Goal: Task Accomplishment & Management: Manage account settings

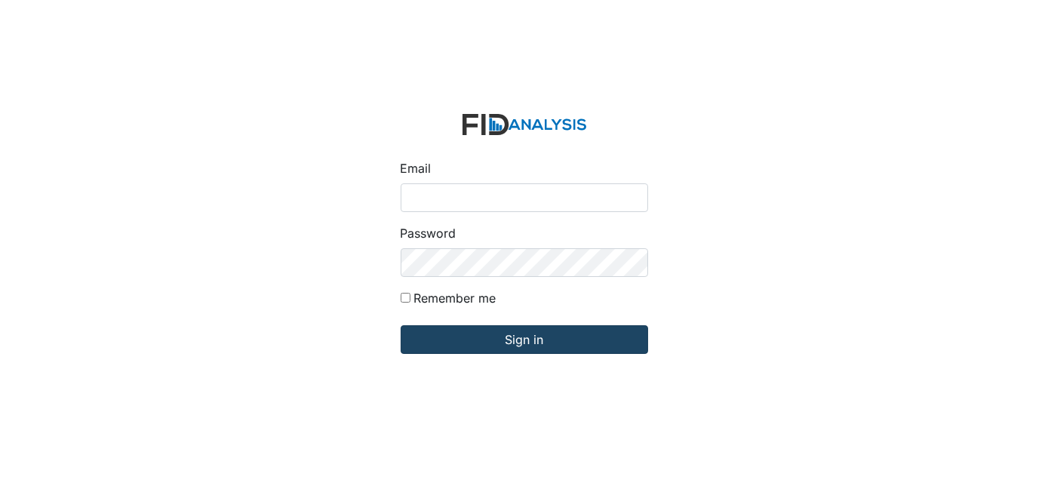
type input "[EMAIL_ADDRESS][DOMAIN_NAME]"
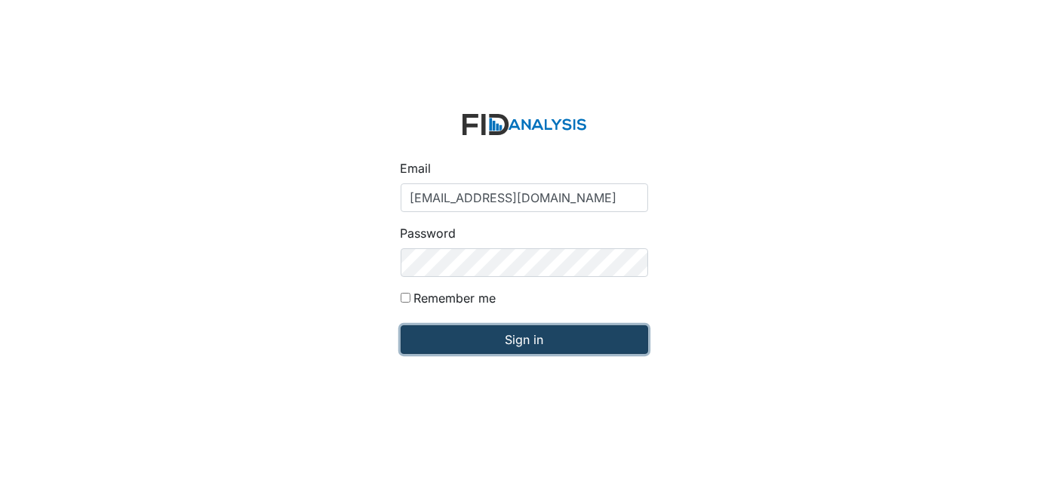
click at [451, 341] on input "Sign in" at bounding box center [524, 339] width 247 height 29
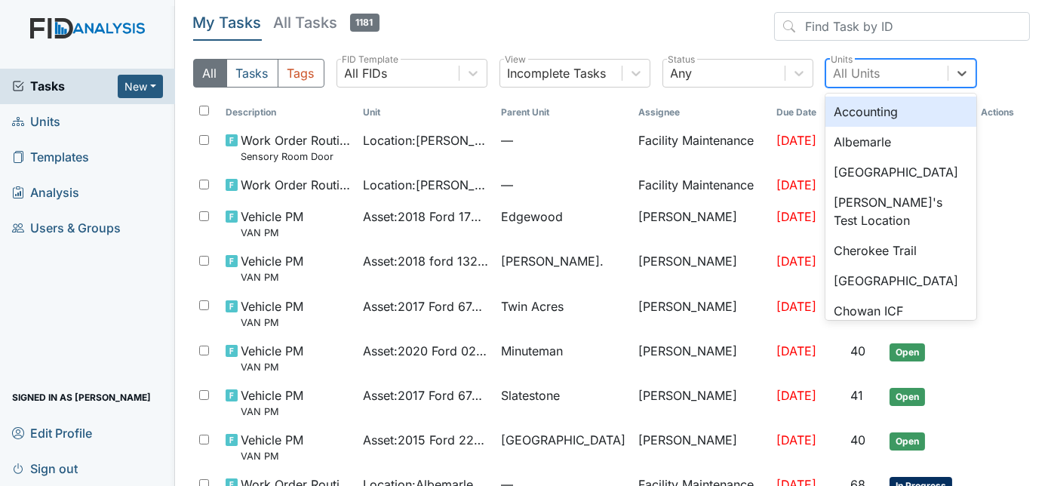
click at [849, 71] on div "All Units" at bounding box center [857, 73] width 47 height 18
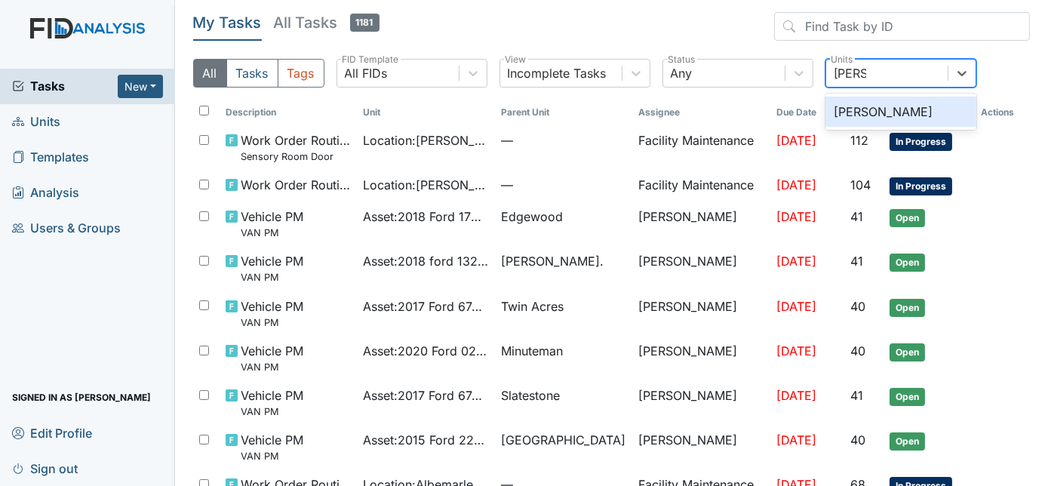
type input "Leland"
click at [919, 111] on div "[PERSON_NAME]" at bounding box center [900, 112] width 151 height 30
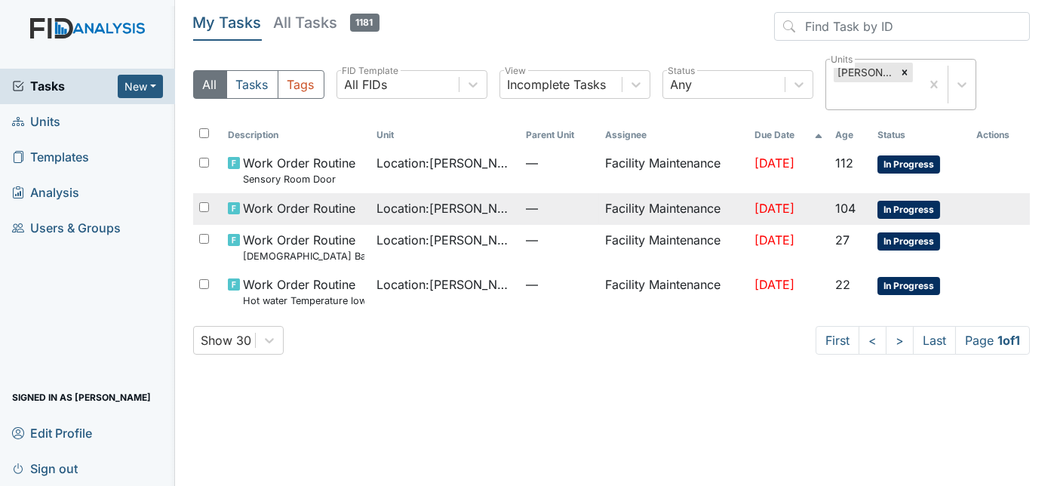
click at [599, 193] on td "Facility Maintenance" at bounding box center [673, 209] width 149 height 32
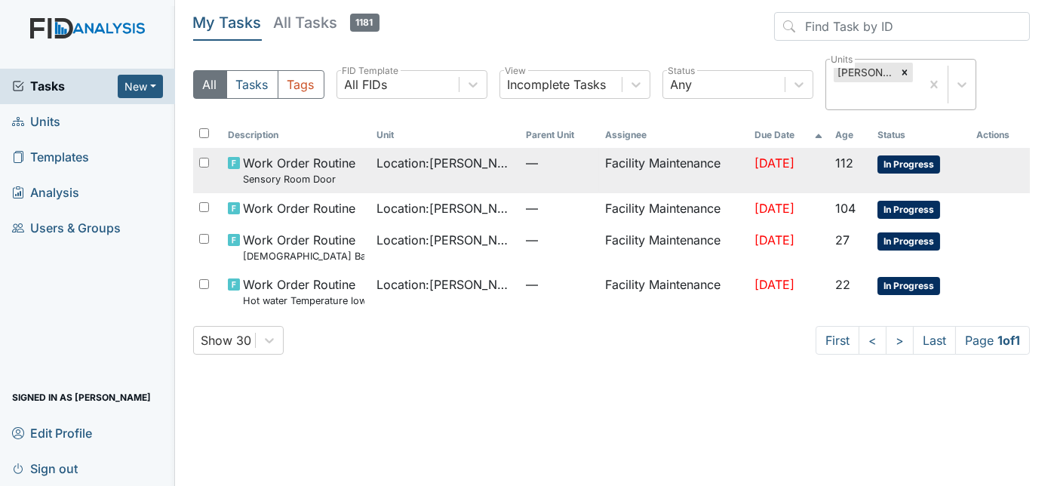
click at [527, 154] on span "—" at bounding box center [559, 163] width 67 height 18
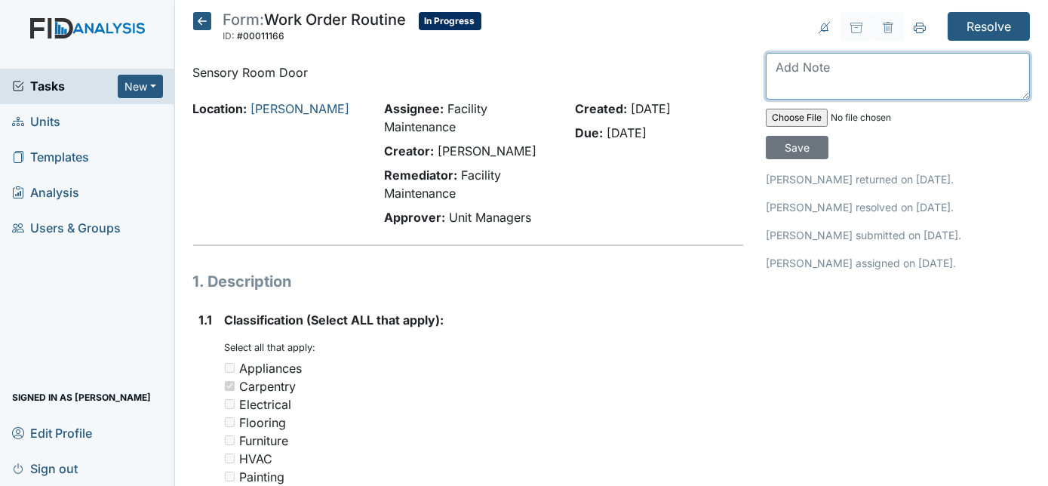
click at [861, 60] on textarea at bounding box center [898, 76] width 264 height 47
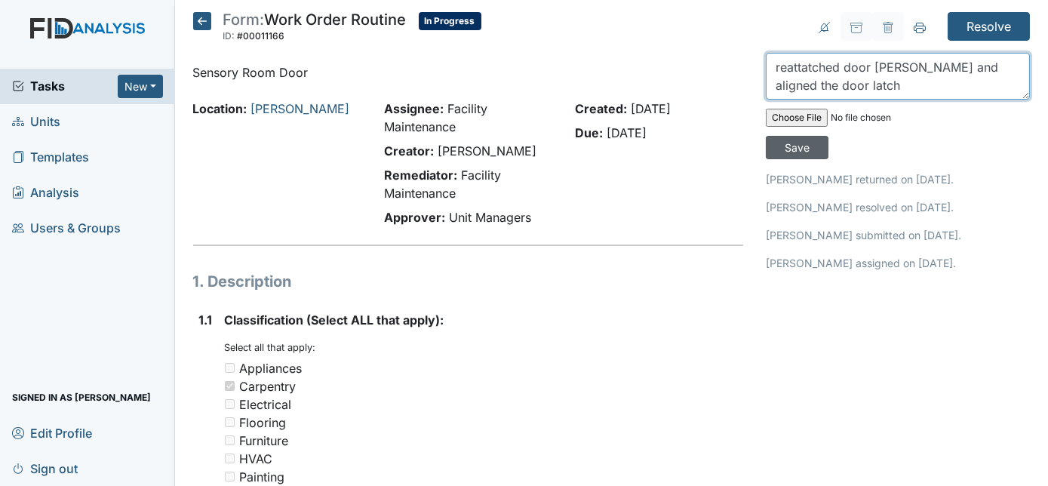
type textarea "reattatched door hinge and aligned the door latch"
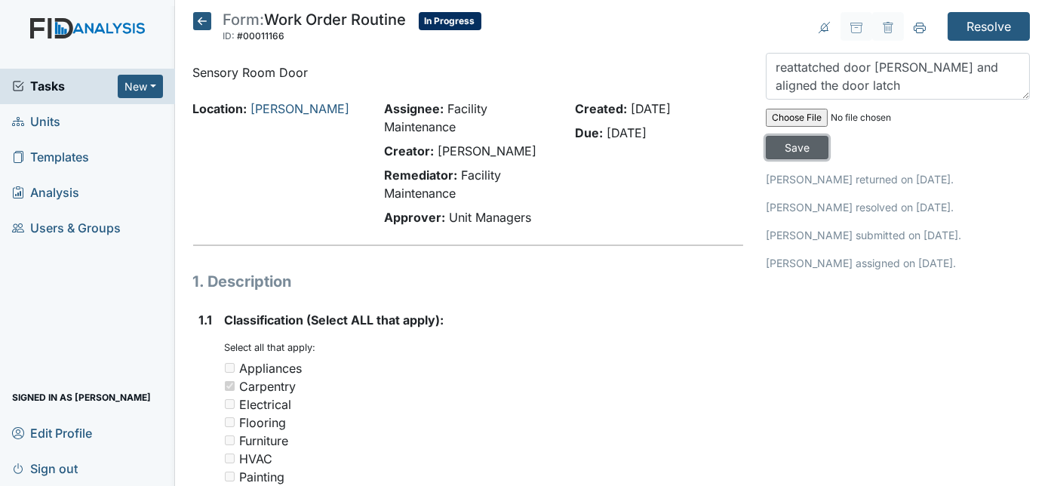
click at [828, 136] on input "Save" at bounding box center [797, 147] width 63 height 23
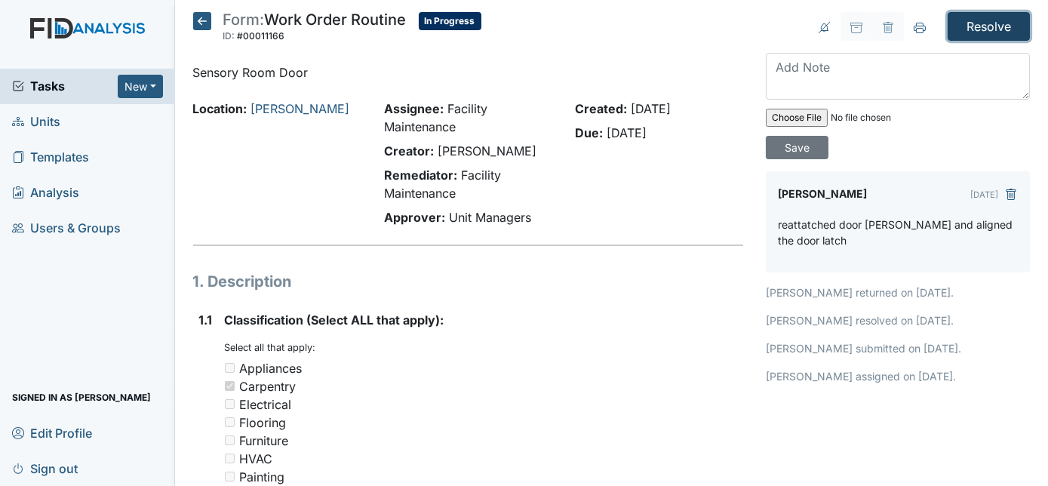
click at [969, 29] on input "Resolve" at bounding box center [988, 26] width 82 height 29
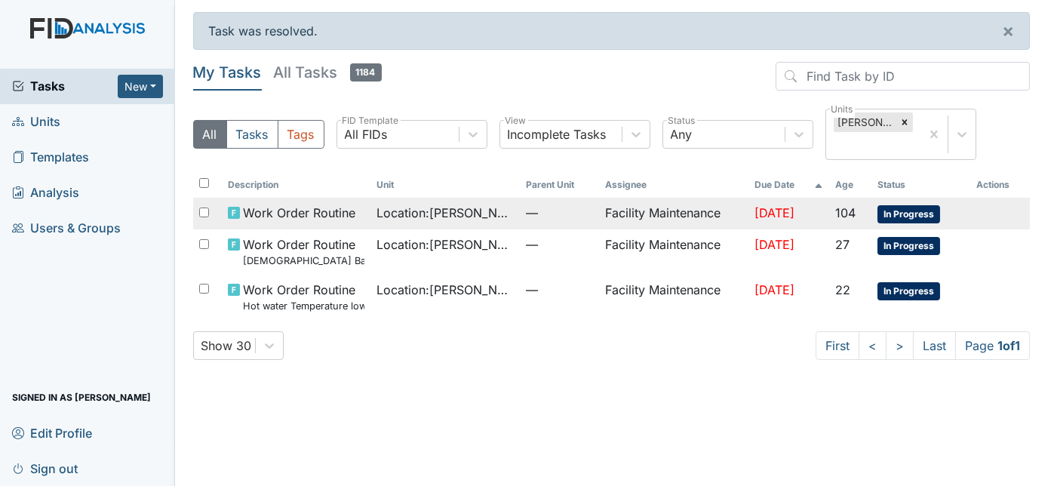
click at [631, 198] on td "Facility Maintenance" at bounding box center [673, 214] width 149 height 32
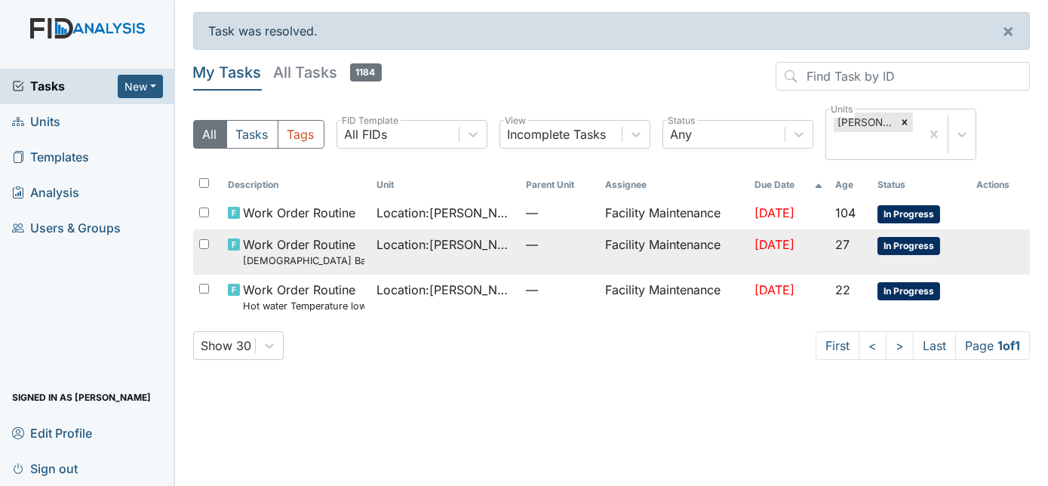
click at [384, 237] on td "Location : Leland DP" at bounding box center [444, 251] width 149 height 45
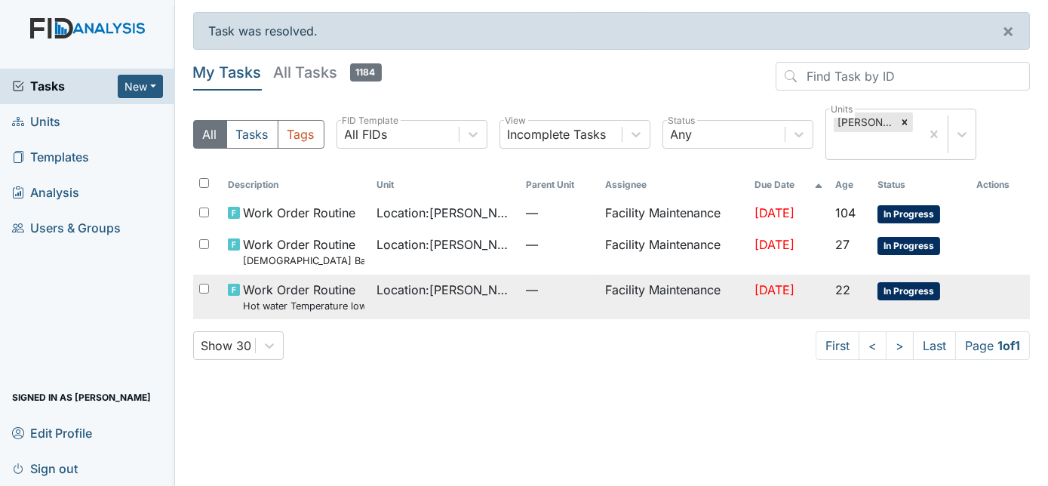
click at [370, 278] on td "Location : Leland DP" at bounding box center [444, 297] width 149 height 45
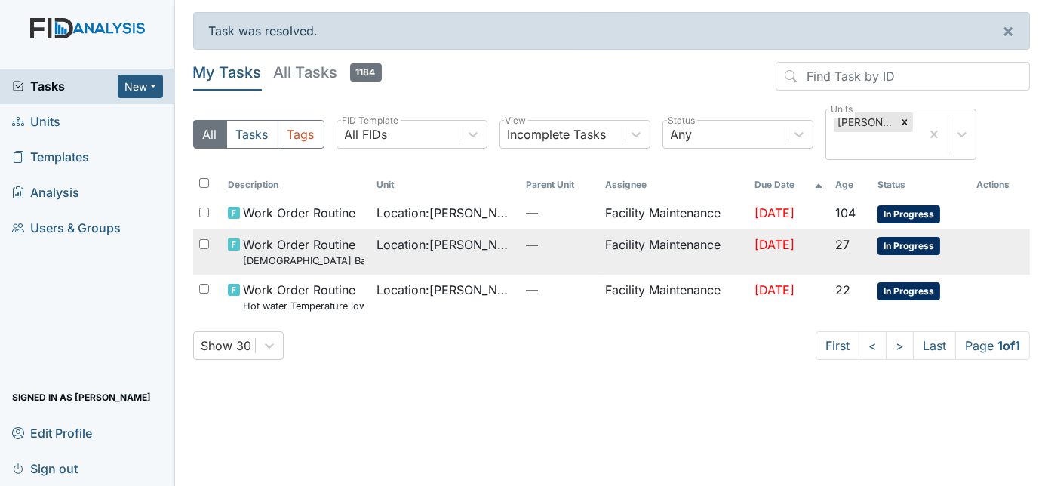
click at [526, 235] on span "—" at bounding box center [559, 244] width 67 height 18
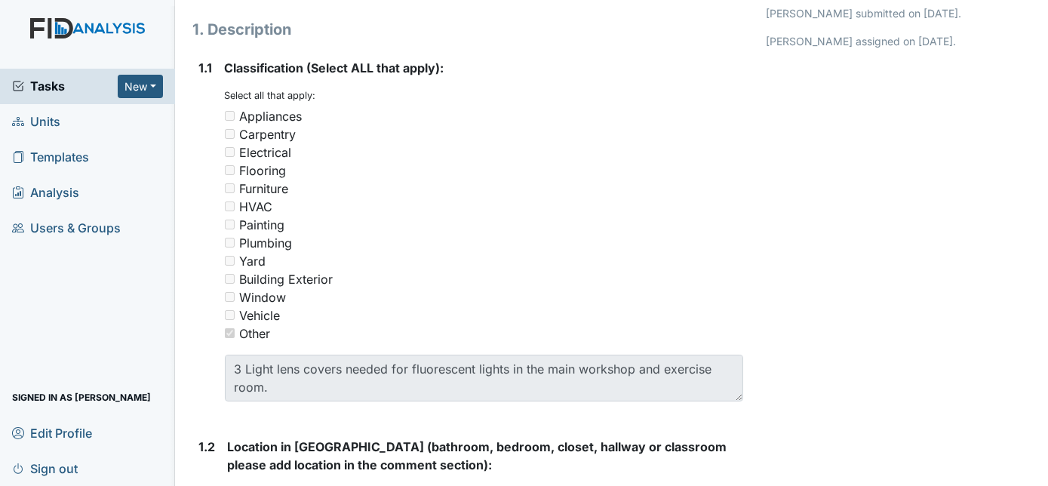
scroll to position [223, 0]
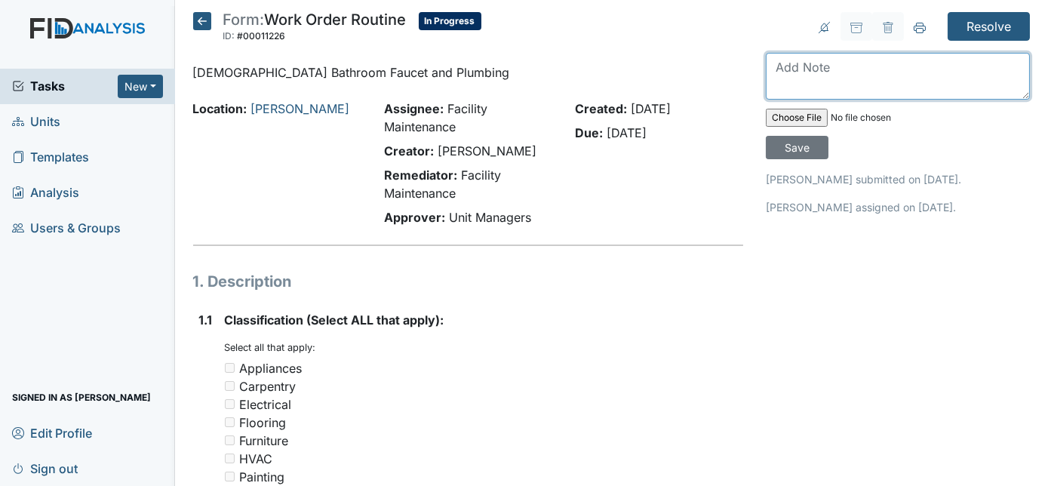
click at [843, 76] on textarea at bounding box center [898, 76] width 264 height 47
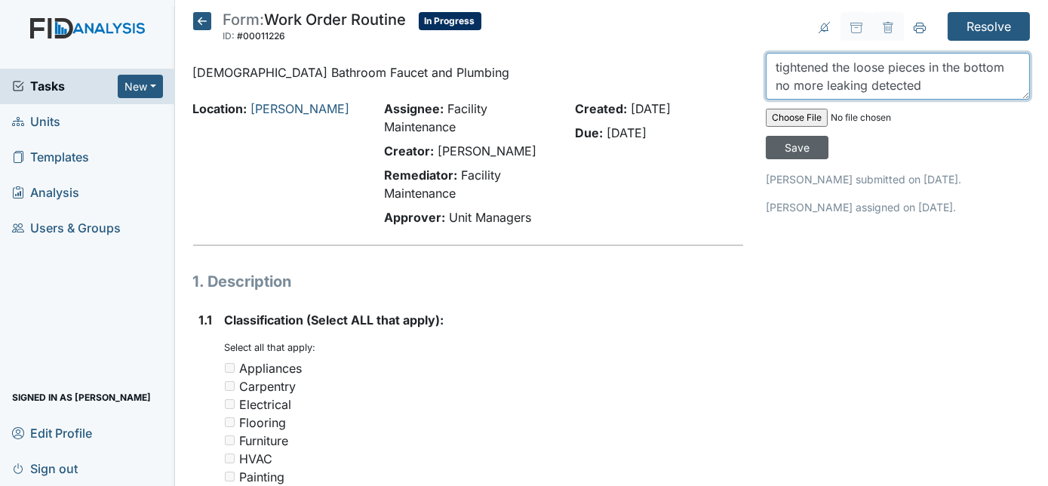
type textarea "tightened the loose pieces in the bottom no more leaking detected"
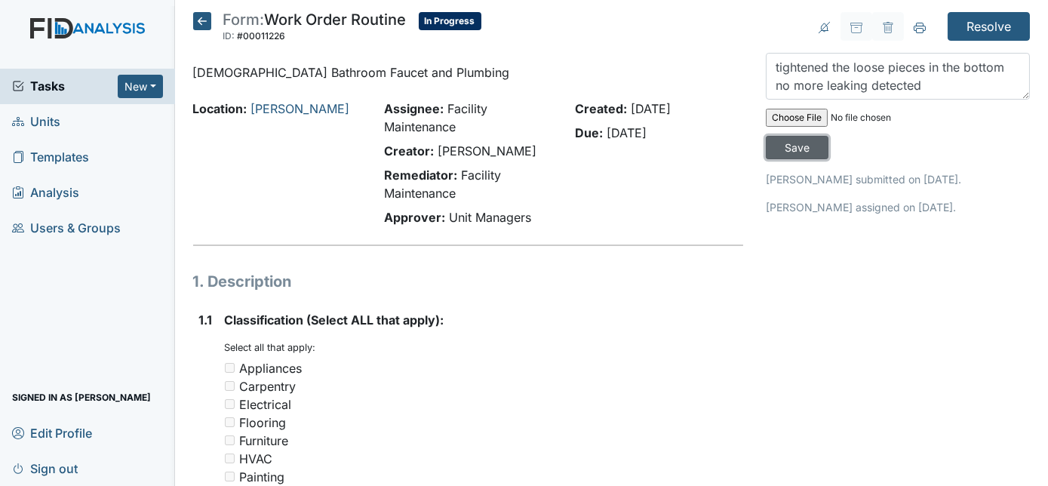
click at [828, 136] on input "Save" at bounding box center [797, 147] width 63 height 23
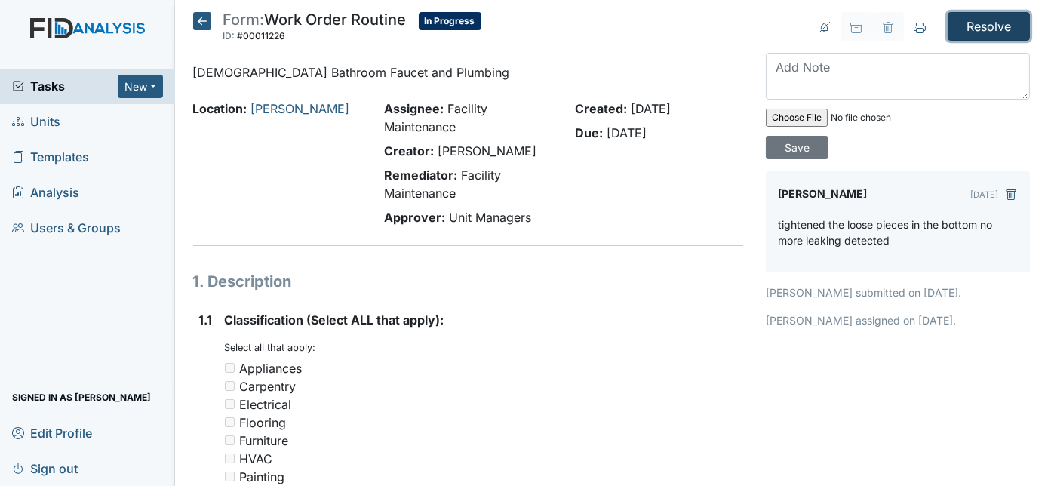
click at [970, 26] on input "Resolve" at bounding box center [988, 26] width 82 height 29
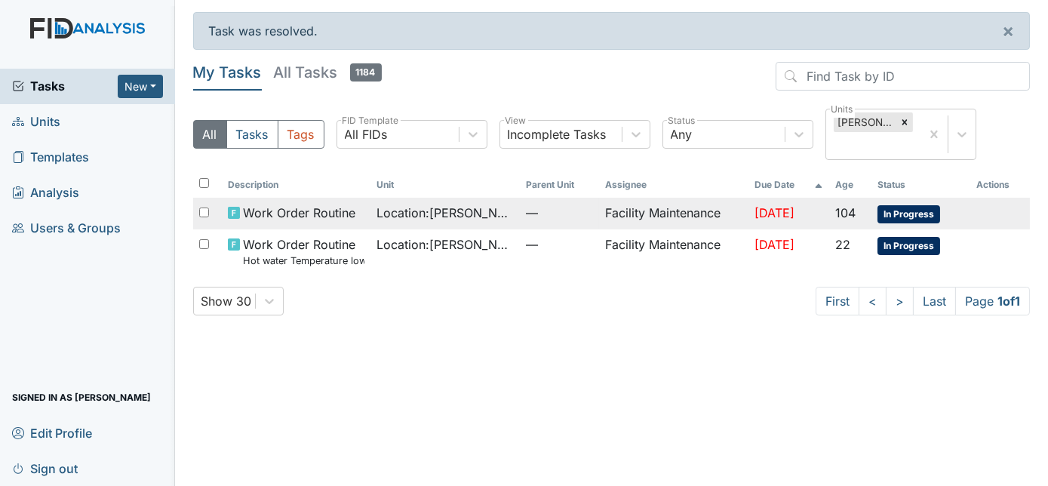
click at [532, 204] on span "—" at bounding box center [559, 213] width 67 height 18
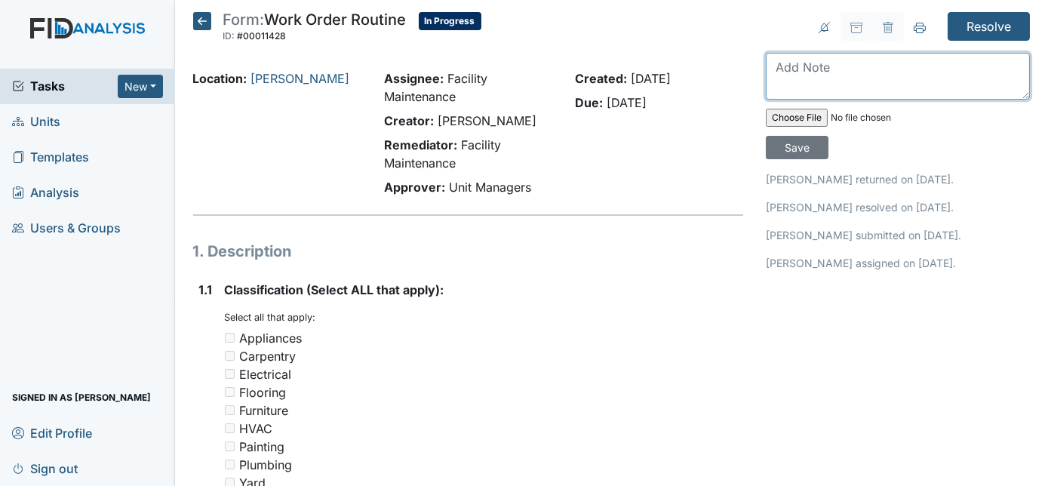
click at [821, 68] on textarea at bounding box center [898, 76] width 264 height 47
type textarea "will have to order"
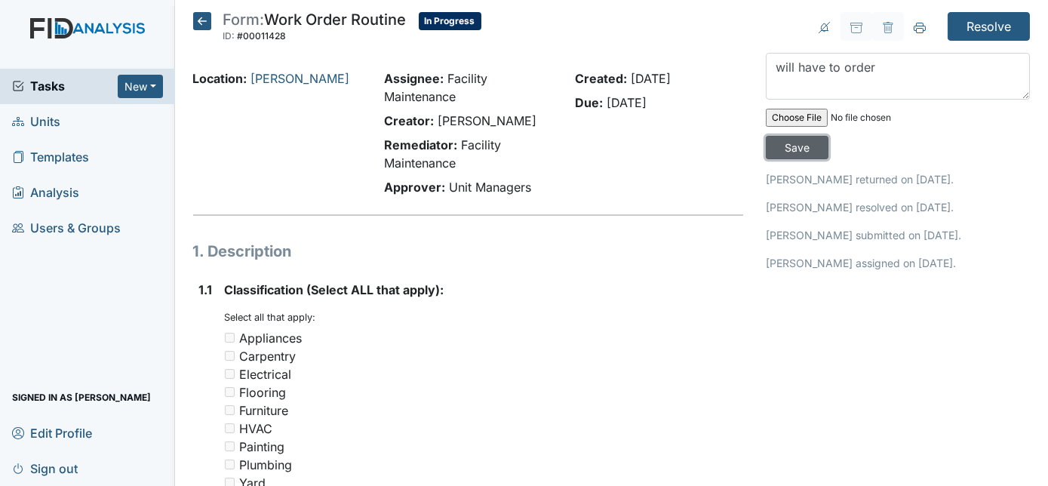
click at [828, 136] on input "Save" at bounding box center [797, 147] width 63 height 23
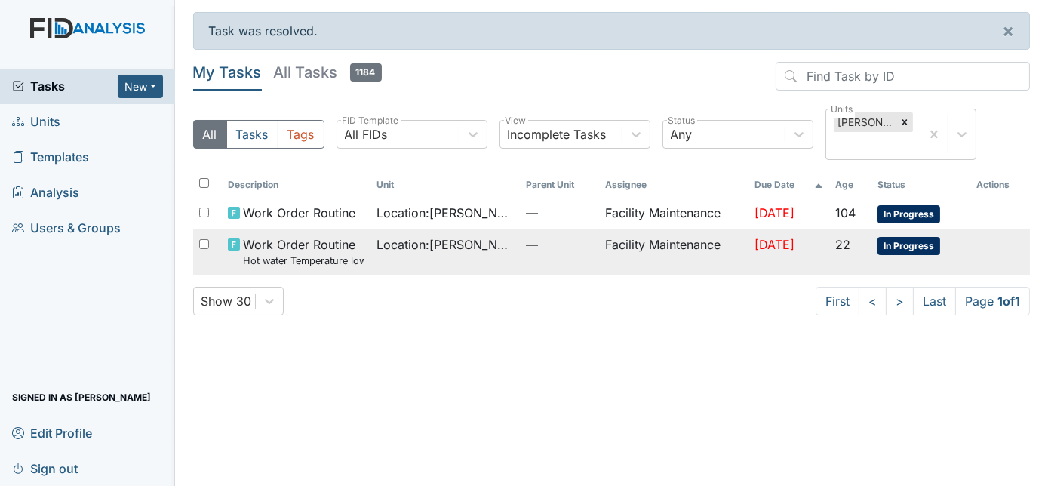
click at [330, 253] on small "Hot water Temperature low" at bounding box center [304, 260] width 122 height 14
click at [637, 229] on td "Facility Maintenance" at bounding box center [673, 251] width 149 height 45
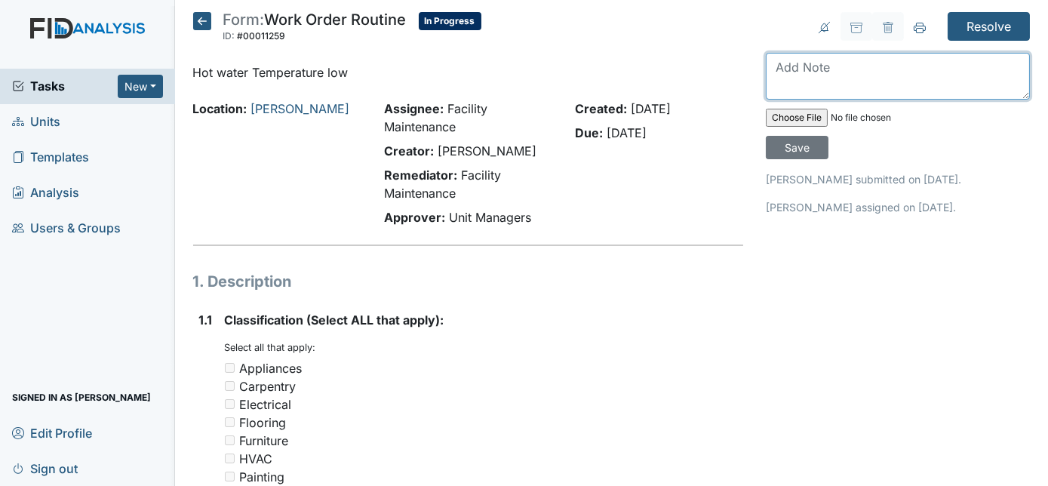
click at [830, 68] on textarea at bounding box center [898, 76] width 264 height 47
type textarea "hot water turned up to 108"
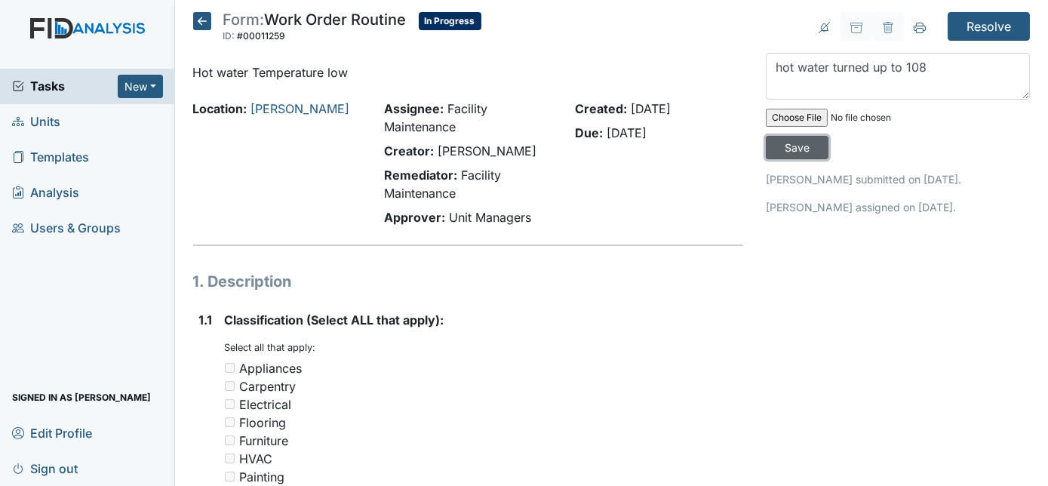
click at [828, 136] on input "Save" at bounding box center [797, 147] width 63 height 23
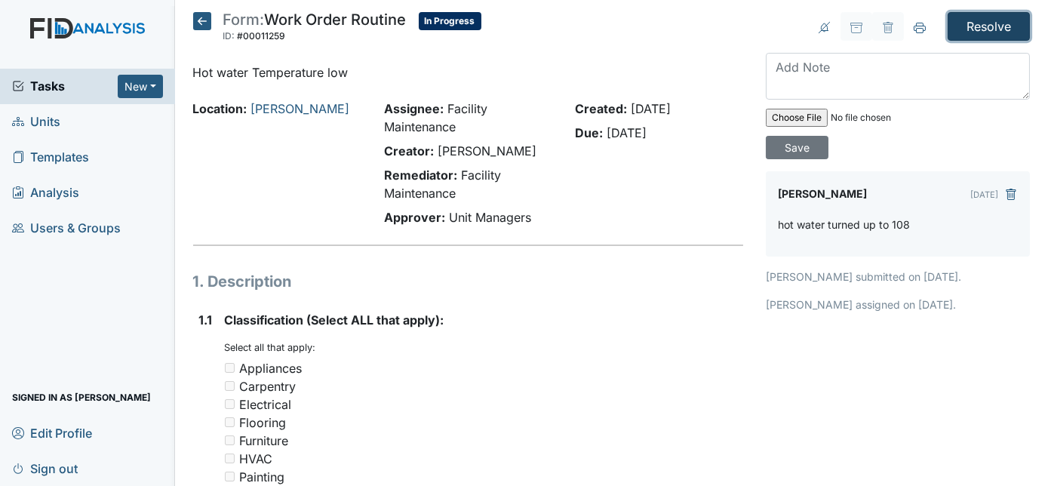
click at [957, 29] on input "Resolve" at bounding box center [988, 26] width 82 height 29
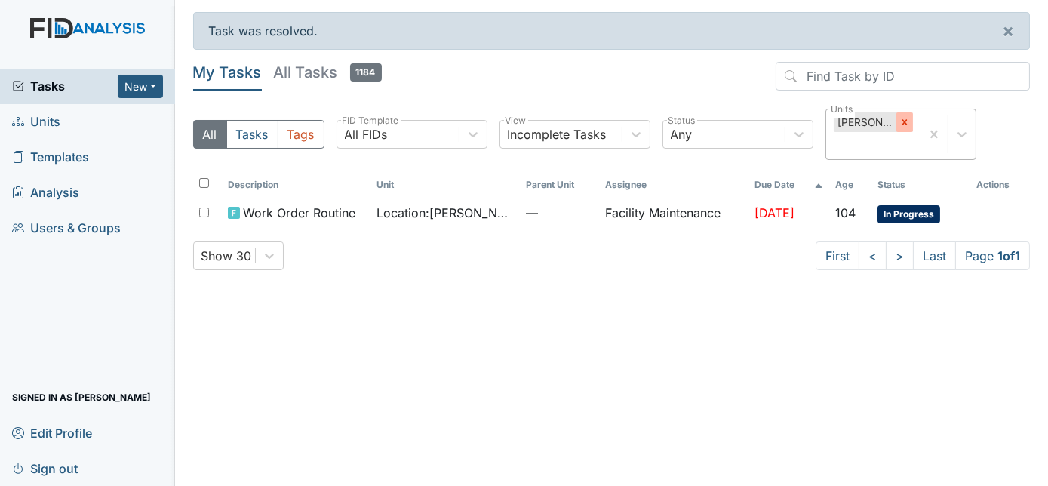
click at [899, 128] on div at bounding box center [904, 122] width 17 height 20
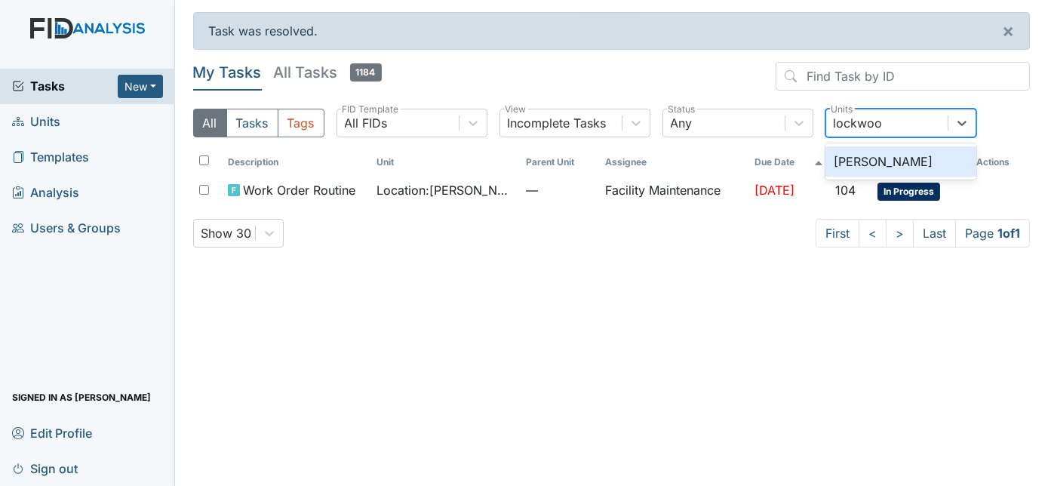
type input "lockwood"
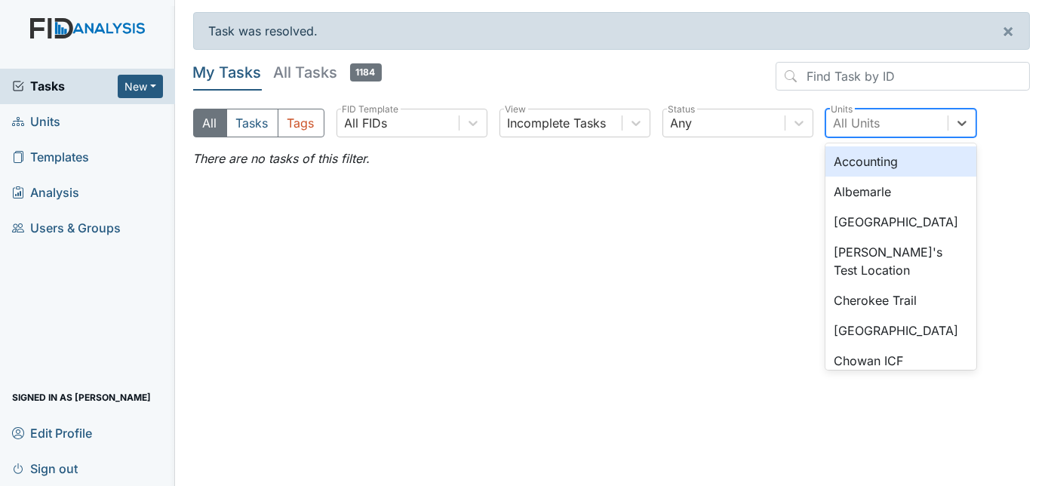
click at [932, 124] on div "All Units" at bounding box center [886, 122] width 121 height 27
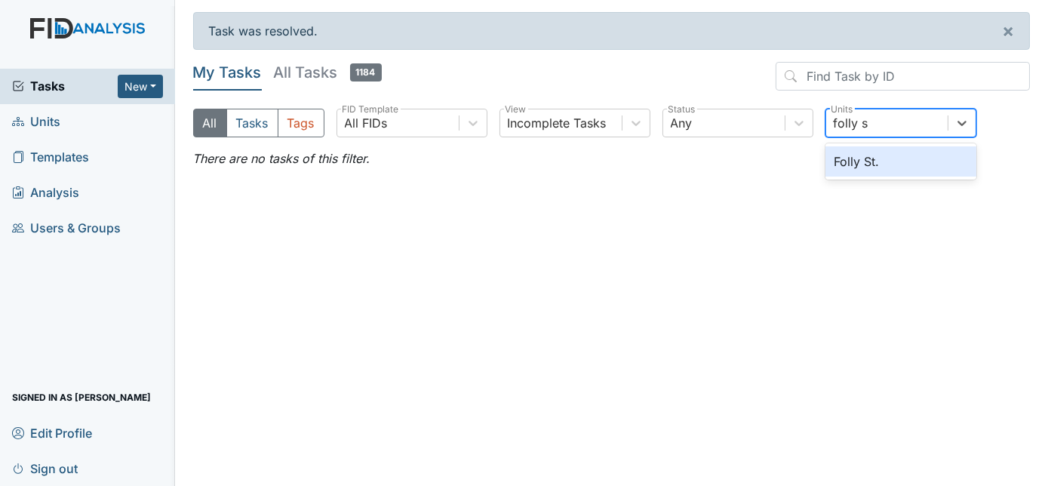
type input "folly st"
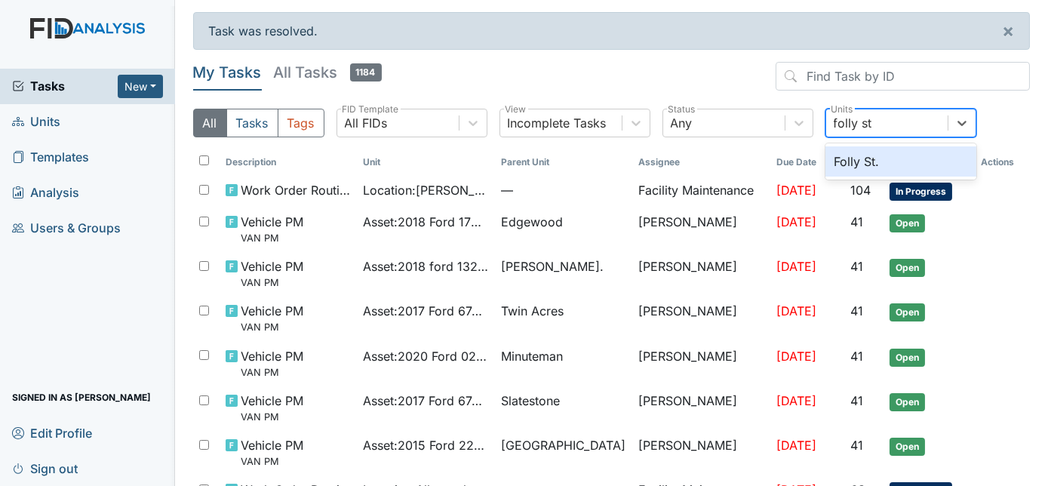
click at [865, 160] on div "Folly St." at bounding box center [900, 161] width 151 height 30
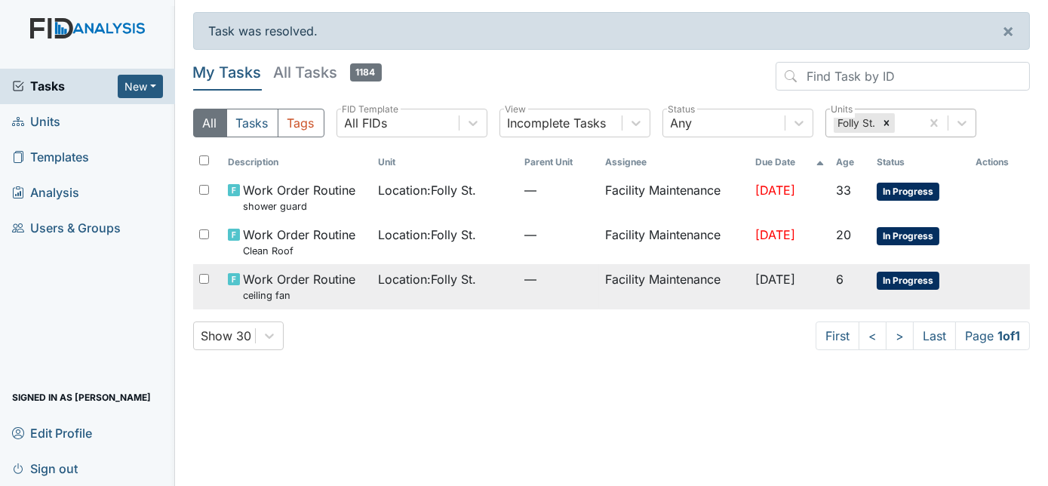
click at [607, 278] on td "Facility Maintenance" at bounding box center [674, 286] width 150 height 45
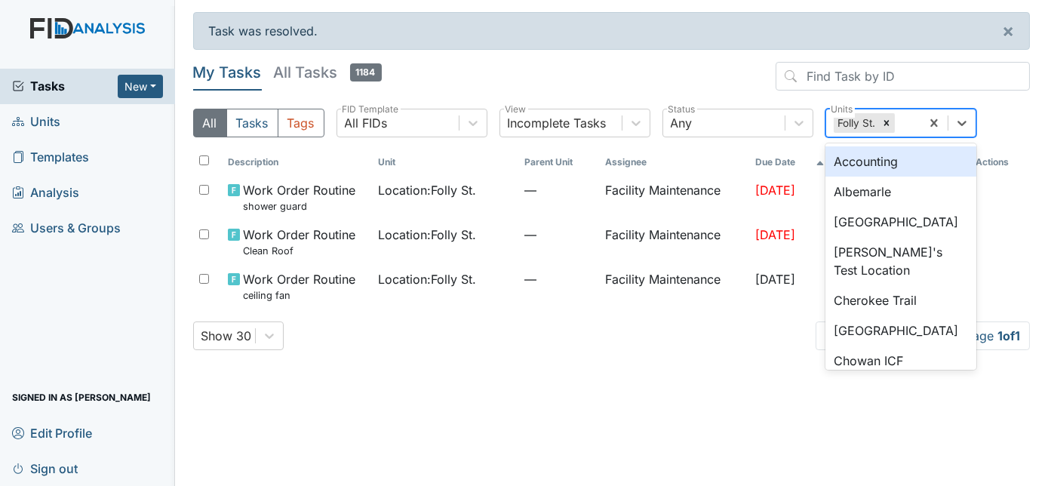
click at [896, 119] on div "Folly St." at bounding box center [873, 122] width 94 height 27
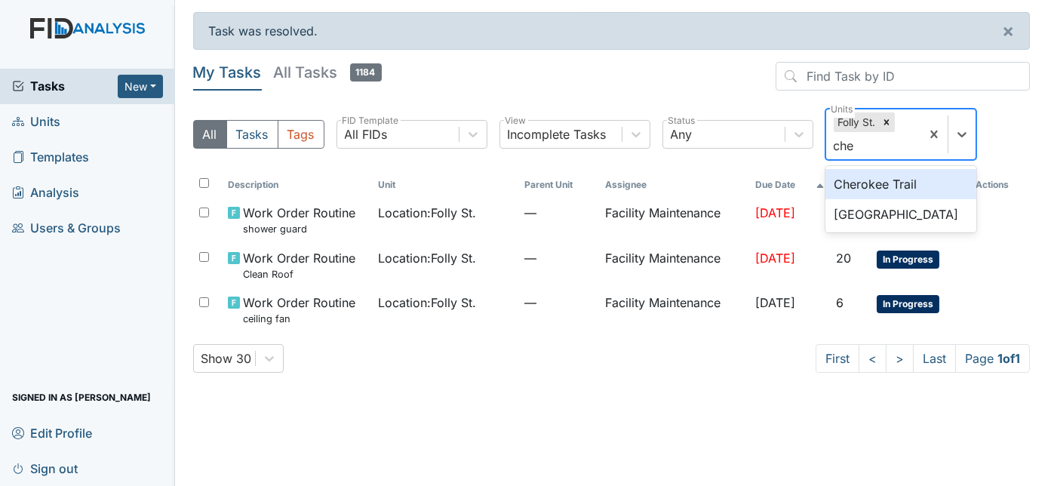
type input "cher"
click at [929, 185] on div "Cherokee Trail" at bounding box center [900, 184] width 151 height 30
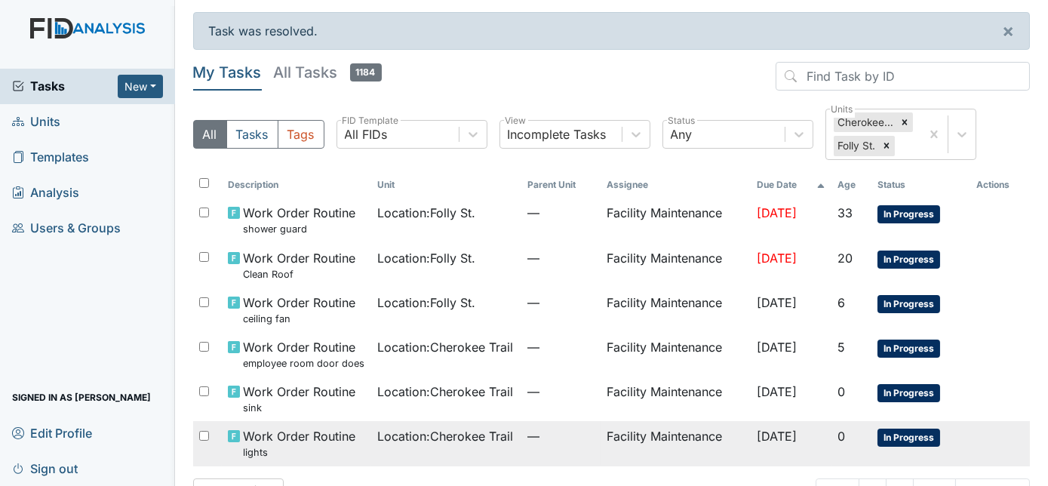
click at [690, 435] on td "Facility Maintenance" at bounding box center [674, 443] width 149 height 45
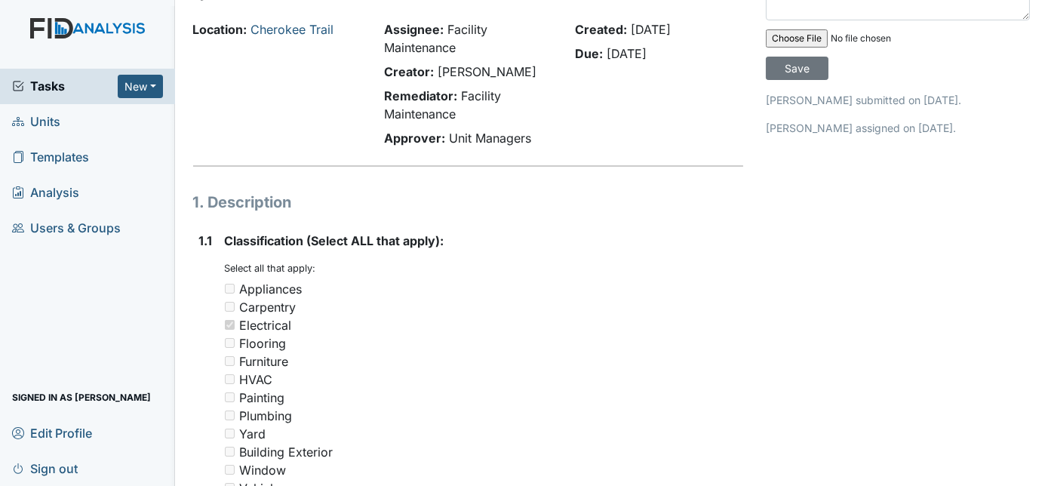
scroll to position [321, 0]
